Goal: Transaction & Acquisition: Purchase product/service

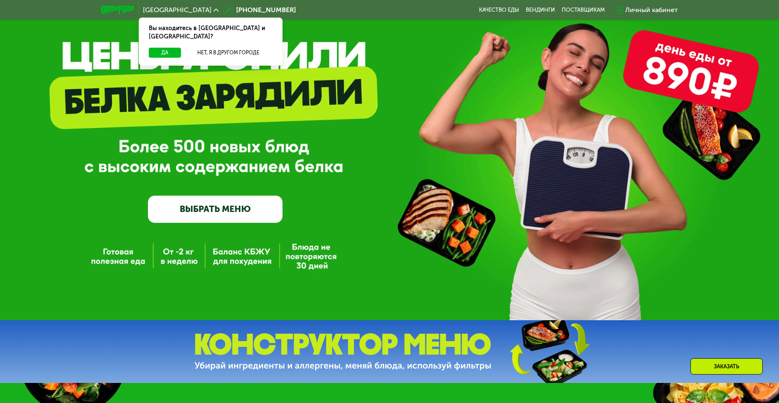
scroll to position [84, 0]
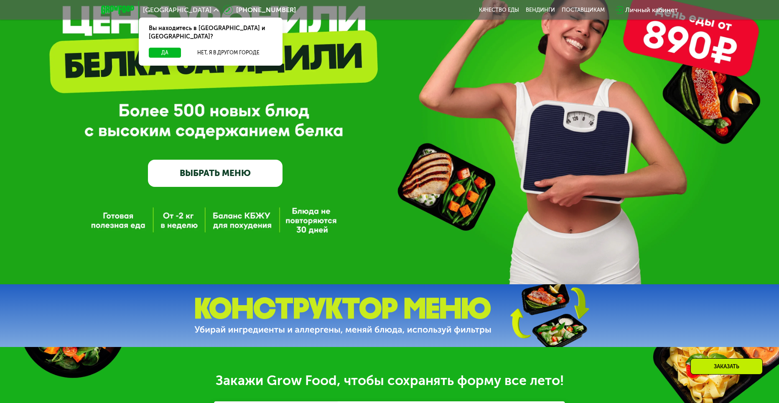
click at [224, 169] on link "ВЫБРАТЬ МЕНЮ" at bounding box center [215, 173] width 135 height 27
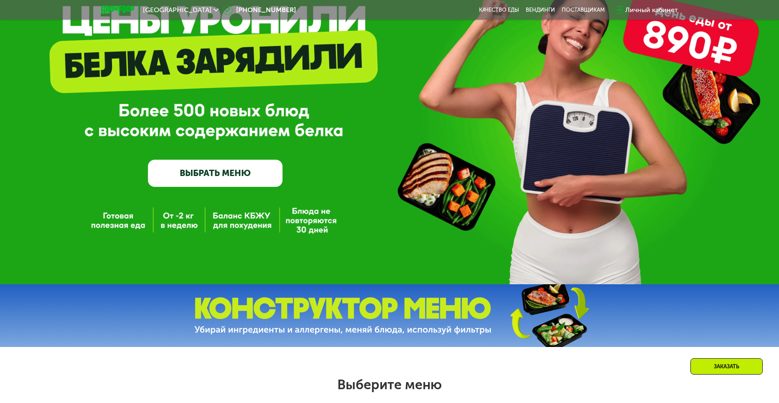
click at [229, 177] on link "ВЫБРАТЬ МЕНЮ" at bounding box center [215, 173] width 135 height 27
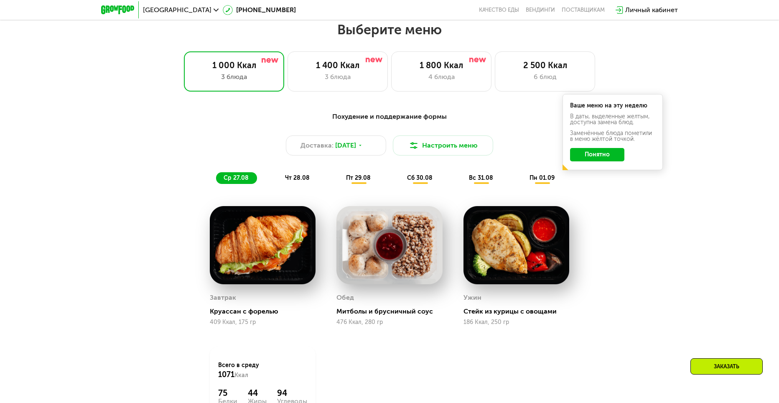
scroll to position [443, 0]
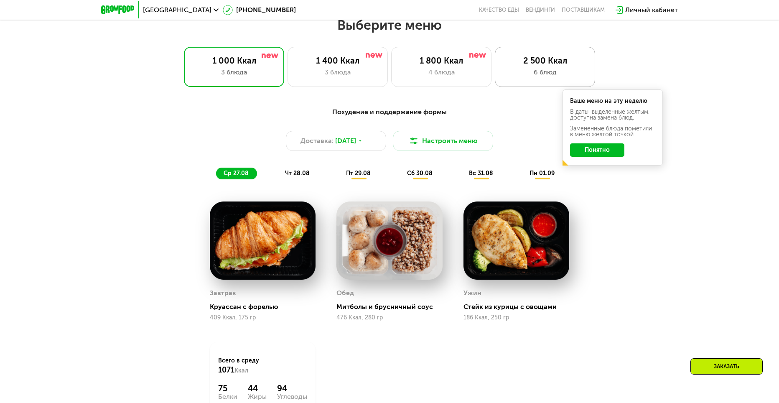
click at [557, 66] on div "2 500 Ккал" at bounding box center [545, 61] width 83 height 10
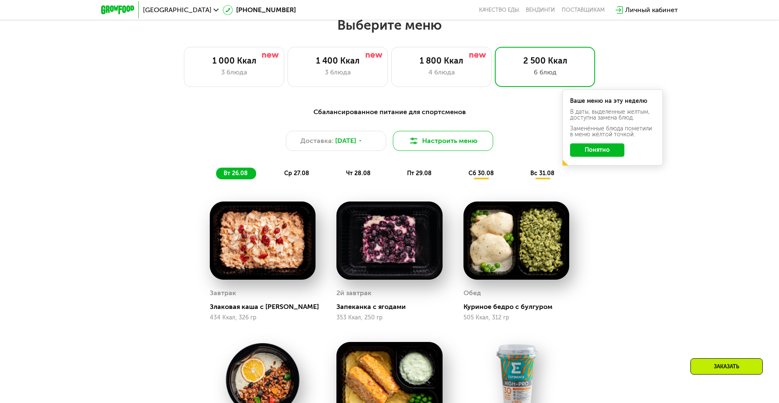
click at [438, 147] on button "Настроить меню" at bounding box center [443, 141] width 100 height 20
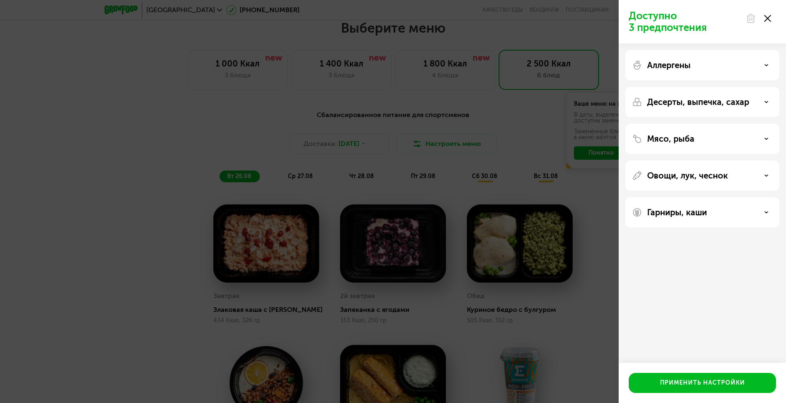
click at [682, 206] on div "Гарниры, каши" at bounding box center [702, 212] width 154 height 30
click at [685, 214] on p "Гарниры, каши" at bounding box center [677, 212] width 60 height 10
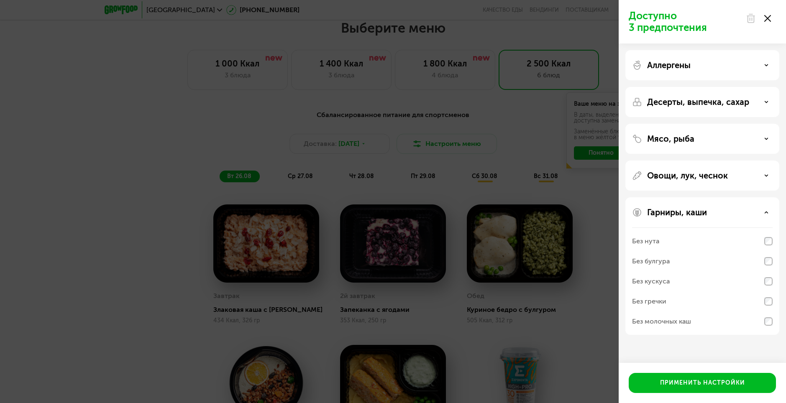
click at [685, 214] on p "Гарниры, каши" at bounding box center [677, 212] width 60 height 10
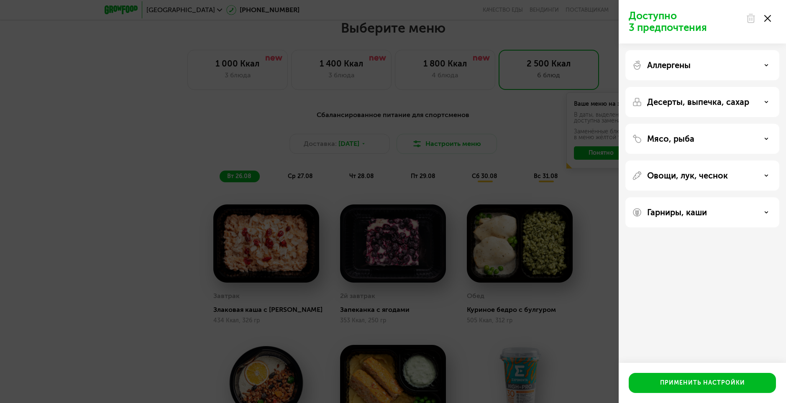
click at [698, 161] on div "Мясо, рыба" at bounding box center [702, 176] width 154 height 30
click at [697, 142] on div "Мясо, рыба" at bounding box center [702, 139] width 140 height 10
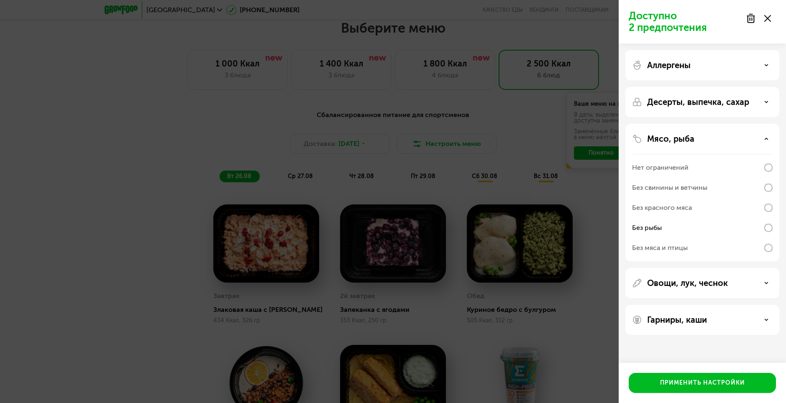
click at [689, 139] on p "Мясо, рыба" at bounding box center [670, 139] width 47 height 10
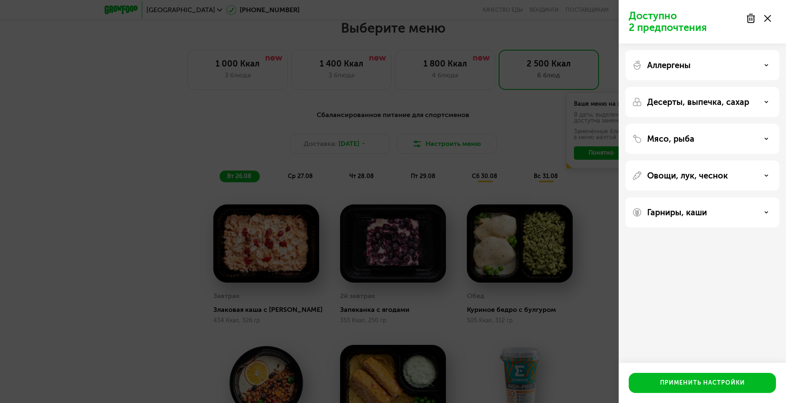
click at [678, 100] on p "Десерты, выпечка, сахар" at bounding box center [698, 102] width 102 height 10
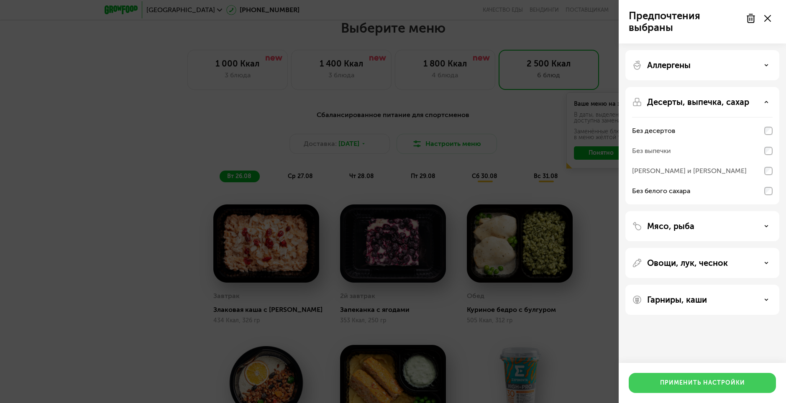
click at [697, 377] on button "Применить настройки" at bounding box center [701, 383] width 147 height 20
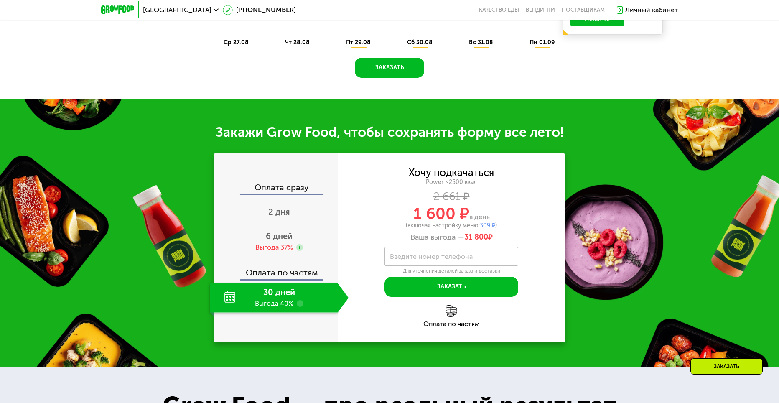
scroll to position [569, 0]
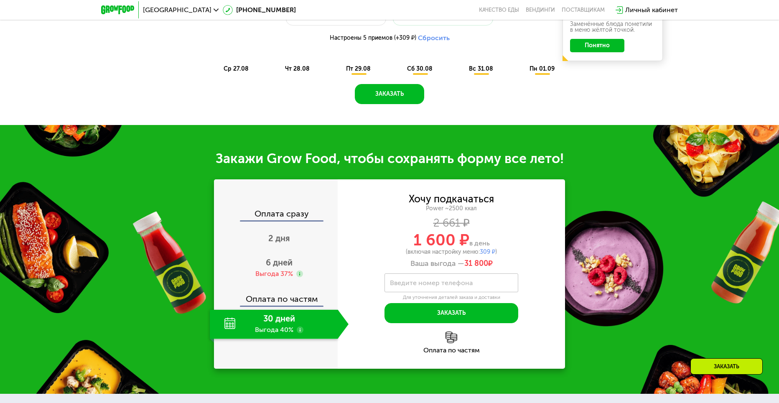
click at [282, 324] on div "30 дней Выгода 40%" at bounding box center [274, 324] width 128 height 29
